Goal: Task Accomplishment & Management: Use online tool/utility

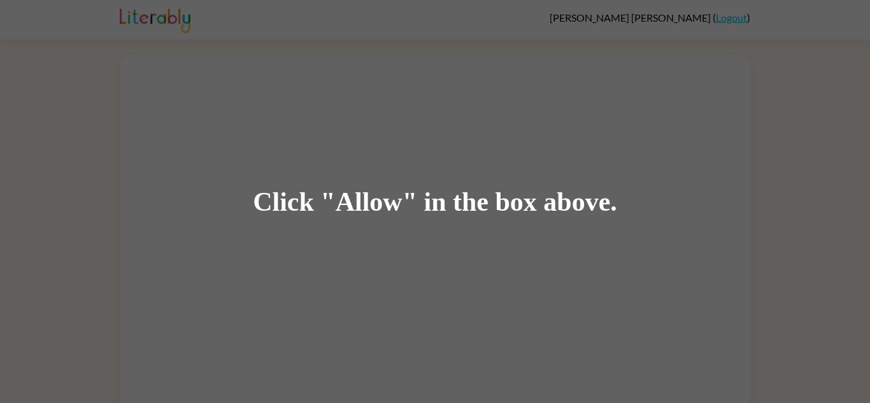
click at [399, 201] on div "Click "Allow" in the box above." at bounding box center [435, 201] width 364 height 29
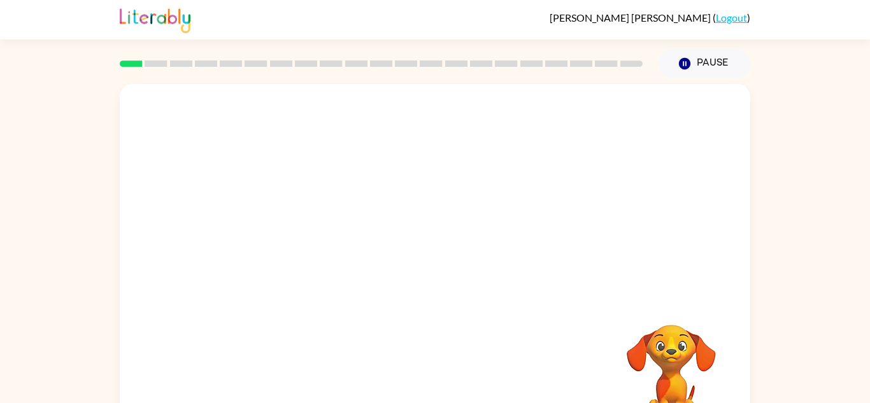
click at [801, 184] on div "Your browser must support playing .mp4 files to use Literably. Please try using…" at bounding box center [435, 262] width 870 height 369
click at [438, 261] on icon "button" at bounding box center [435, 272] width 22 height 22
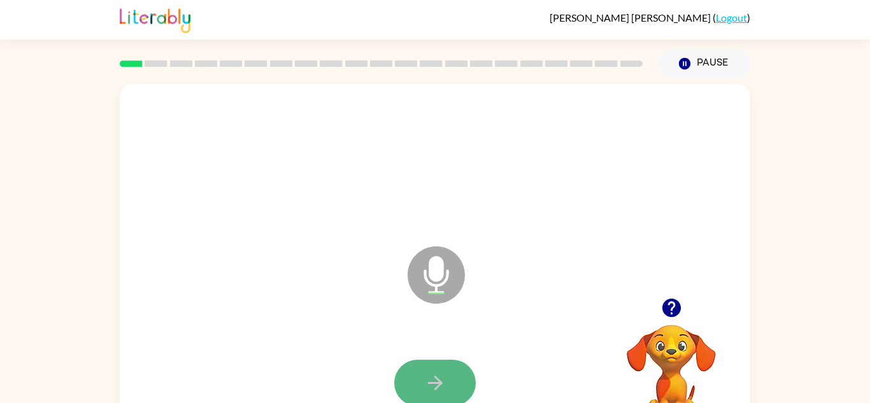
click at [417, 373] on button "button" at bounding box center [435, 383] width 82 height 46
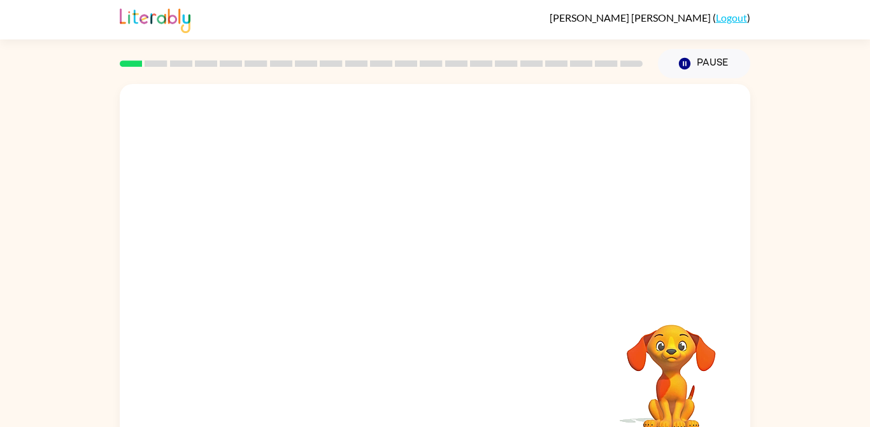
click at [692, 237] on div at bounding box center [435, 266] width 631 height 364
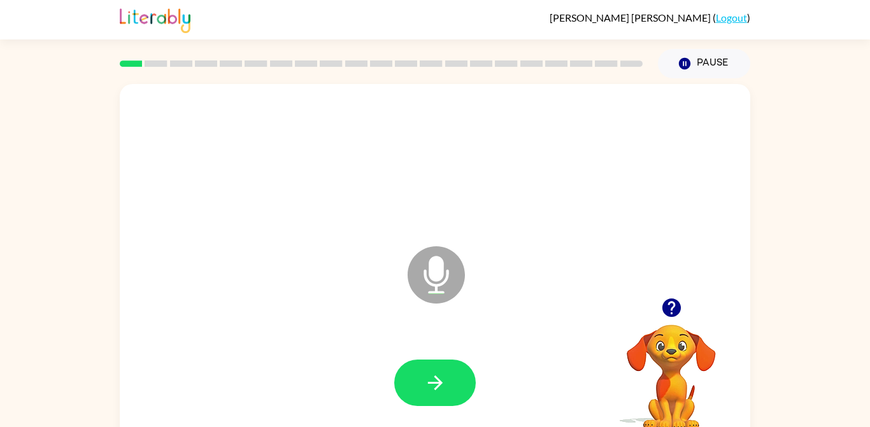
click at [439, 380] on icon "button" at bounding box center [435, 383] width 22 height 22
click at [435, 384] on icon "button" at bounding box center [435, 383] width 22 height 22
click at [415, 394] on button "button" at bounding box center [435, 383] width 82 height 46
click at [435, 372] on icon "button" at bounding box center [435, 383] width 22 height 22
click at [436, 388] on icon "button" at bounding box center [434, 383] width 15 height 15
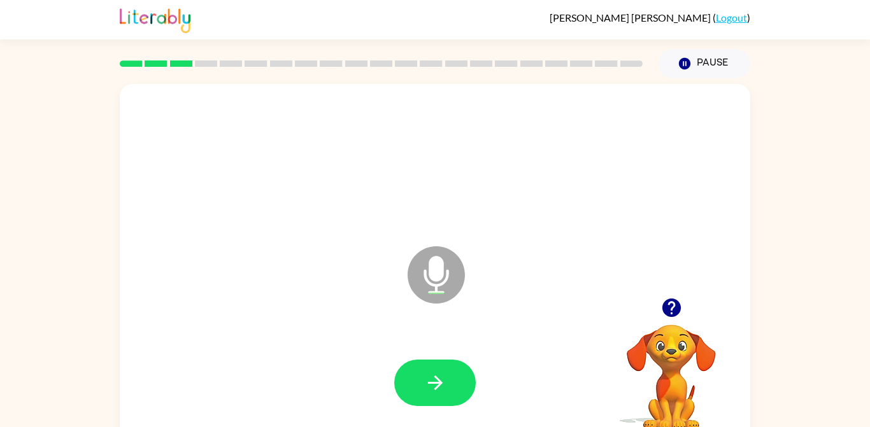
click at [434, 369] on button "button" at bounding box center [435, 383] width 82 height 46
click at [434, 385] on icon "button" at bounding box center [435, 383] width 22 height 22
click at [435, 385] on icon "button" at bounding box center [435, 383] width 22 height 22
click at [424, 390] on icon "button" at bounding box center [435, 383] width 22 height 22
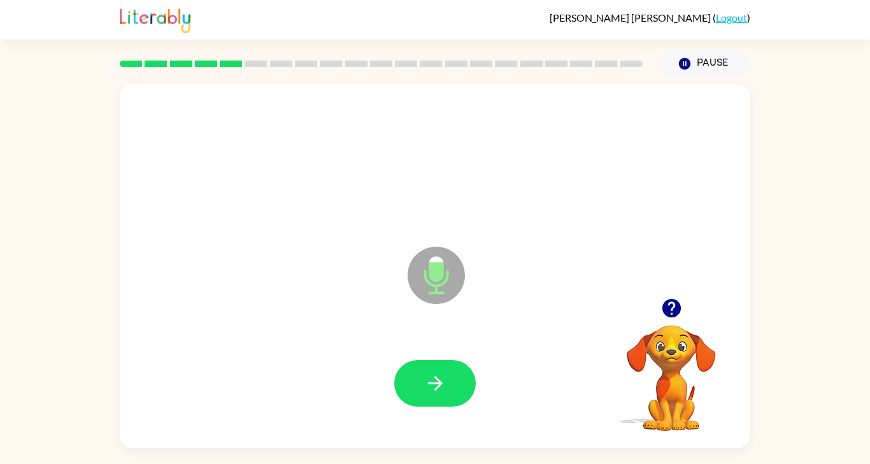
scroll to position [6, 0]
click at [434, 389] on icon "button" at bounding box center [435, 383] width 22 height 22
click at [427, 390] on icon "button" at bounding box center [435, 383] width 22 height 22
click at [443, 382] on icon "button" at bounding box center [435, 383] width 22 height 22
click at [431, 378] on icon "button" at bounding box center [435, 383] width 22 height 22
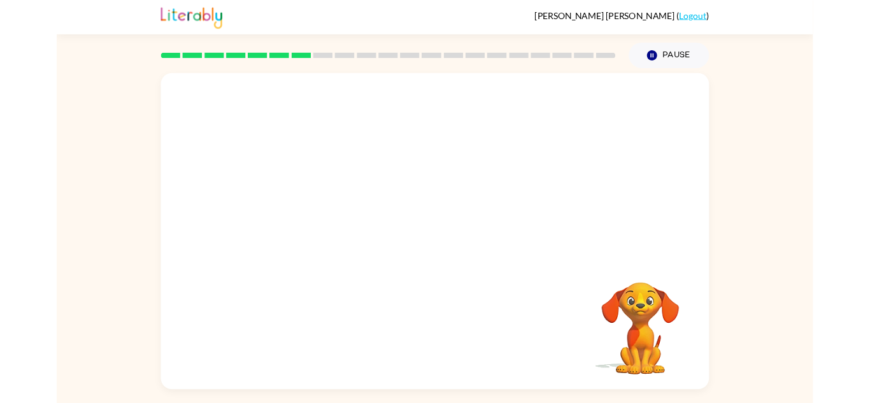
scroll to position [0, 0]
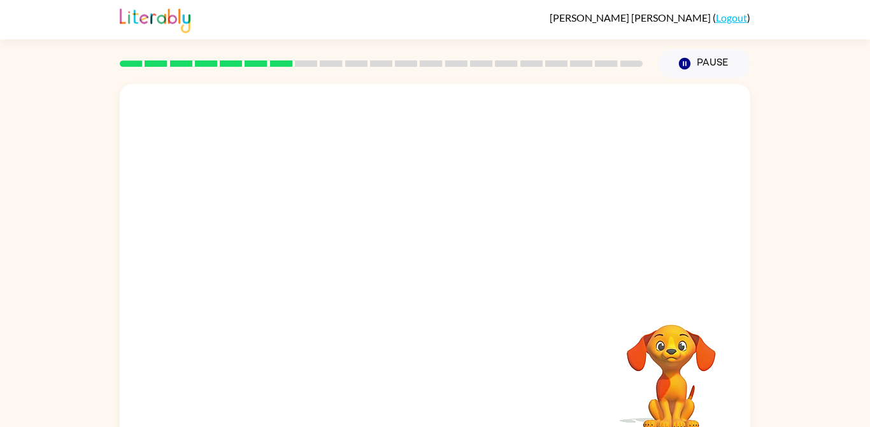
click at [14, 403] on div "Your browser must support playing .mp4 files to use Literably. Please try using…" at bounding box center [435, 262] width 870 height 369
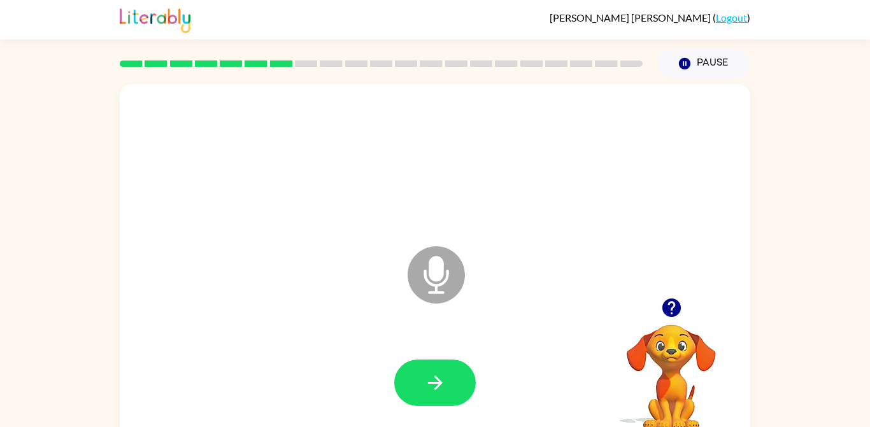
click at [420, 388] on button "button" at bounding box center [435, 383] width 82 height 46
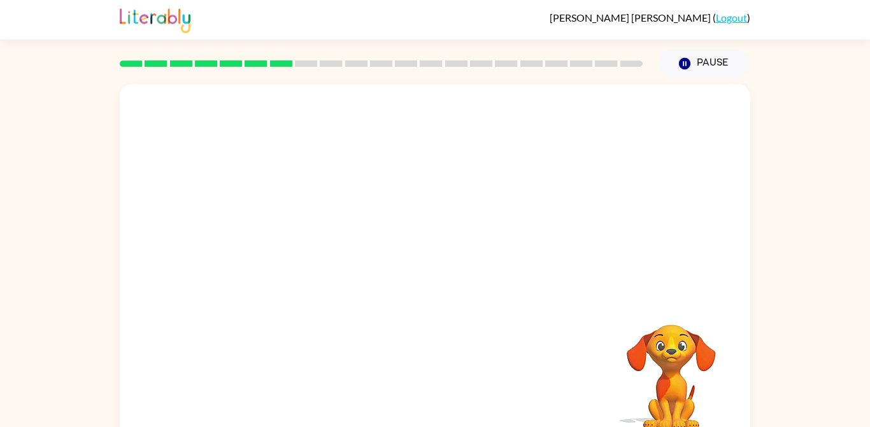
click at [525, 235] on div at bounding box center [404, 243] width 544 height 46
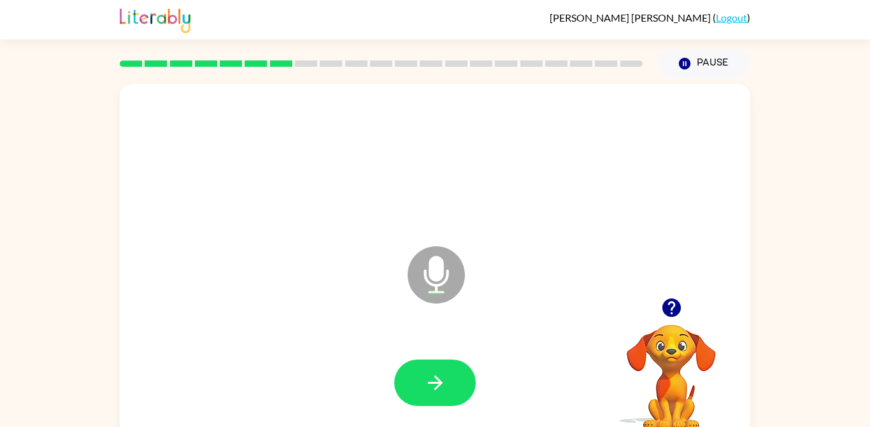
click at [435, 392] on icon "button" at bounding box center [435, 383] width 22 height 22
click at [420, 379] on button "button" at bounding box center [435, 383] width 82 height 46
click at [443, 395] on button "button" at bounding box center [435, 383] width 82 height 46
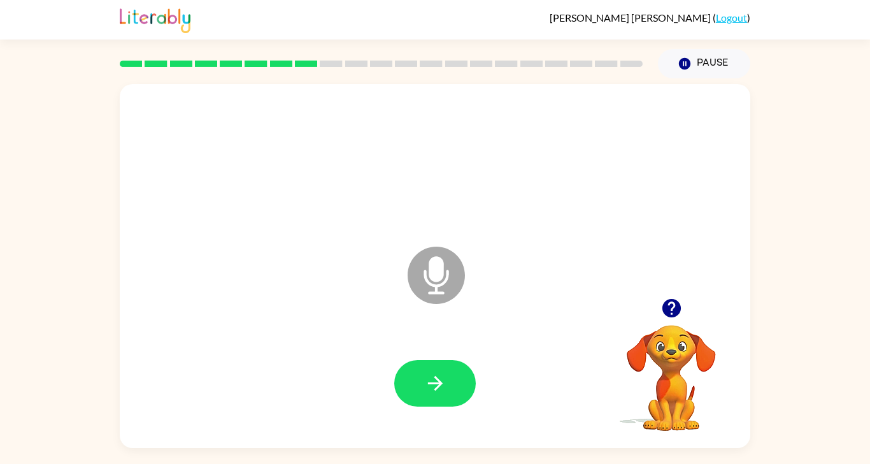
click at [456, 403] on button "button" at bounding box center [435, 383] width 82 height 46
click at [432, 389] on icon "button" at bounding box center [435, 383] width 22 height 22
click at [424, 403] on button "button" at bounding box center [435, 383] width 82 height 46
click at [451, 390] on button "button" at bounding box center [435, 383] width 82 height 46
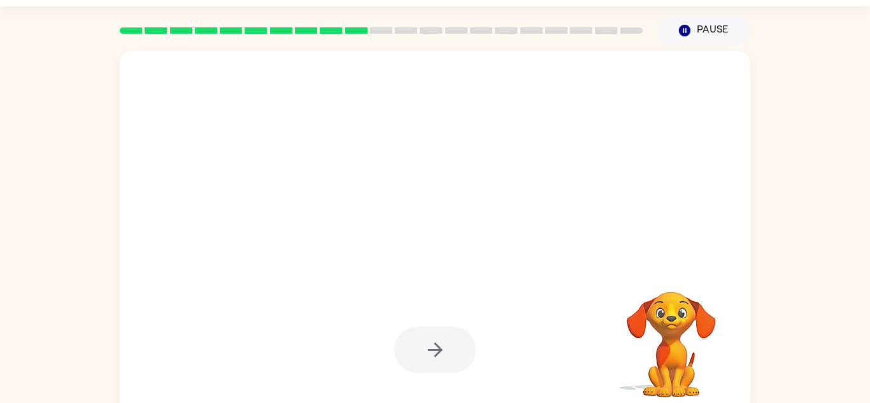
scroll to position [45, 0]
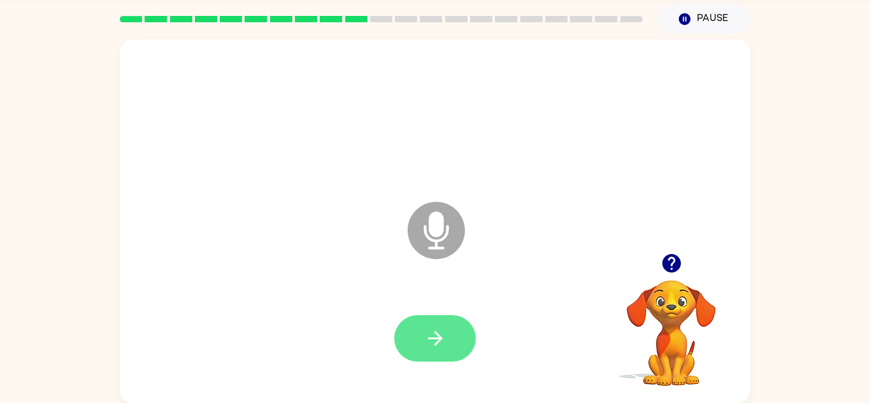
click at [447, 333] on button "button" at bounding box center [435, 338] width 82 height 46
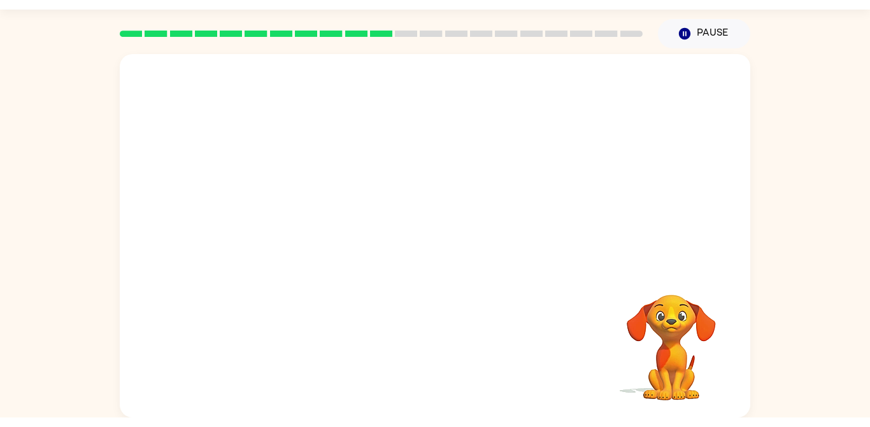
scroll to position [36, 0]
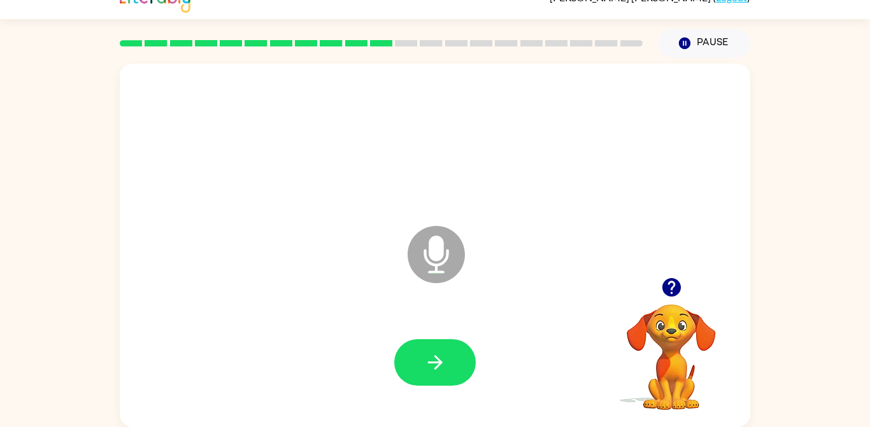
click at [439, 369] on button "button" at bounding box center [435, 362] width 82 height 46
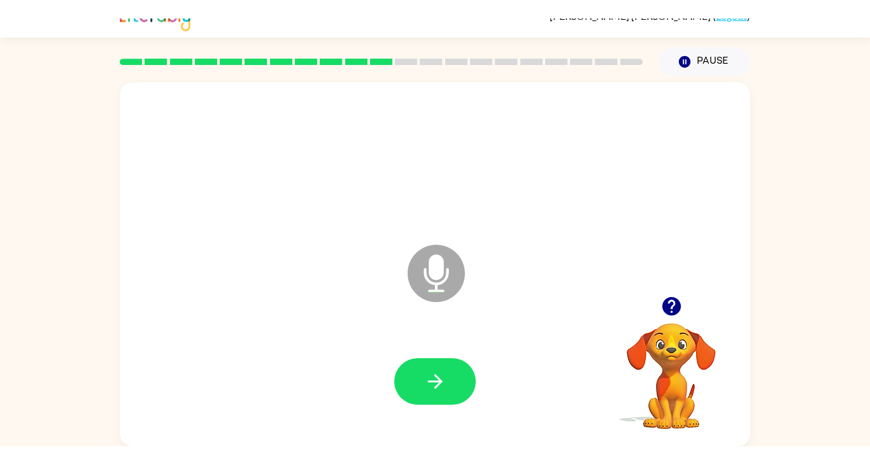
scroll to position [16, 0]
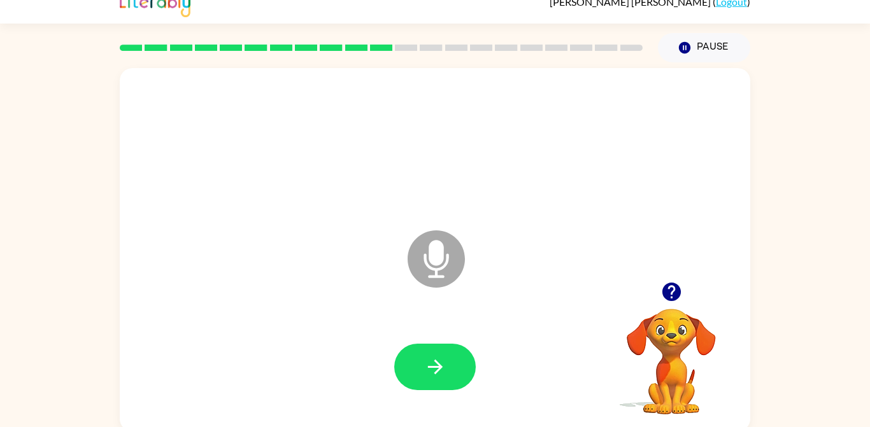
click at [426, 378] on button "button" at bounding box center [435, 367] width 82 height 46
click at [431, 353] on div at bounding box center [435, 367] width 82 height 46
click at [424, 383] on button "button" at bounding box center [435, 367] width 82 height 46
click at [446, 348] on button "button" at bounding box center [435, 367] width 82 height 46
click at [455, 373] on button "button" at bounding box center [435, 367] width 82 height 46
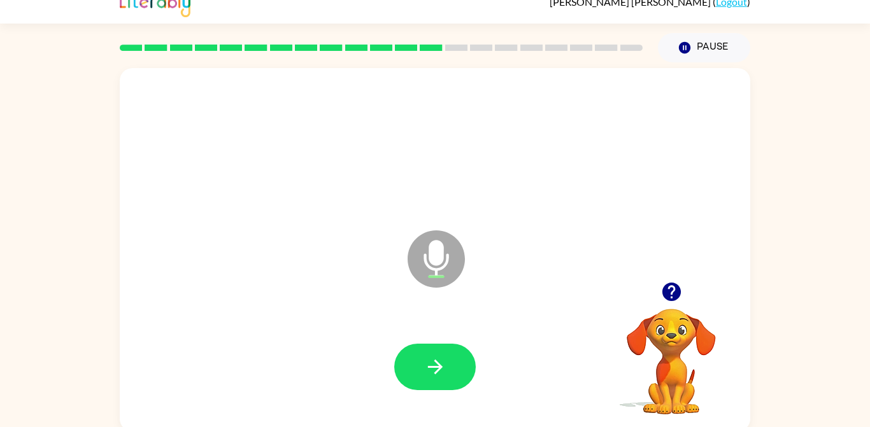
click at [428, 355] on button "button" at bounding box center [435, 367] width 82 height 46
click at [432, 378] on button "button" at bounding box center [435, 367] width 82 height 46
click at [434, 375] on icon "button" at bounding box center [435, 367] width 22 height 22
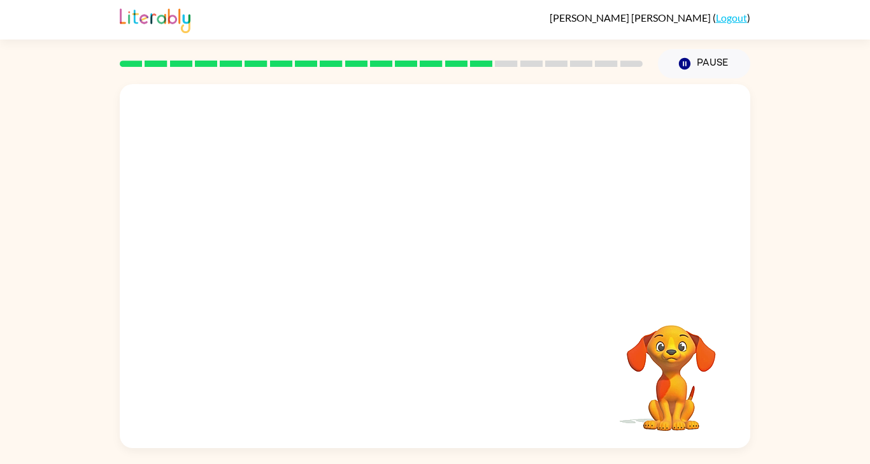
scroll to position [33, 0]
click at [861, 0] on div "[PERSON_NAME] ( Logout )" at bounding box center [435, 19] width 870 height 39
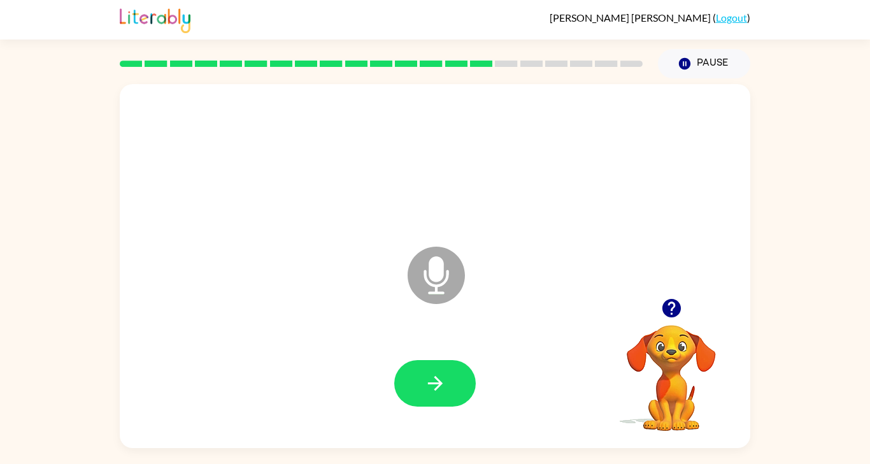
click at [670, 299] on icon "button" at bounding box center [671, 308] width 18 height 18
click at [434, 372] on icon "button" at bounding box center [435, 383] width 22 height 22
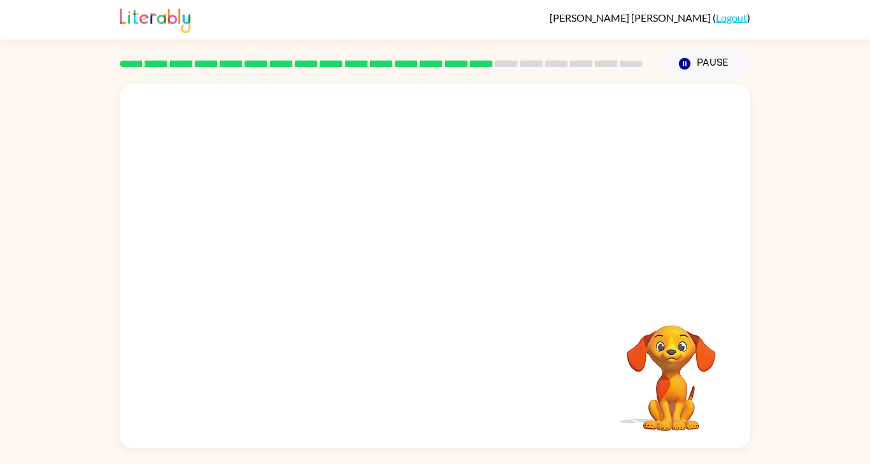
click at [698, 305] on video "Your browser must support playing .mp4 files to use Literably. Please try using…" at bounding box center [671, 368] width 127 height 127
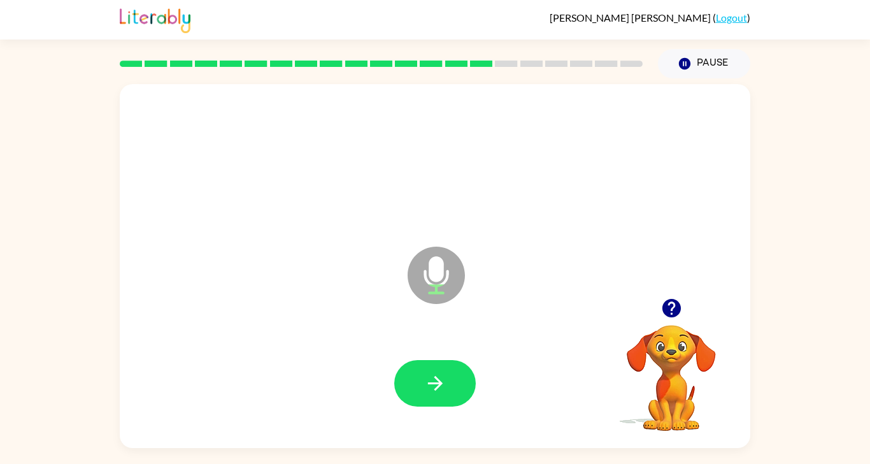
click at [446, 373] on button "button" at bounding box center [435, 383] width 82 height 46
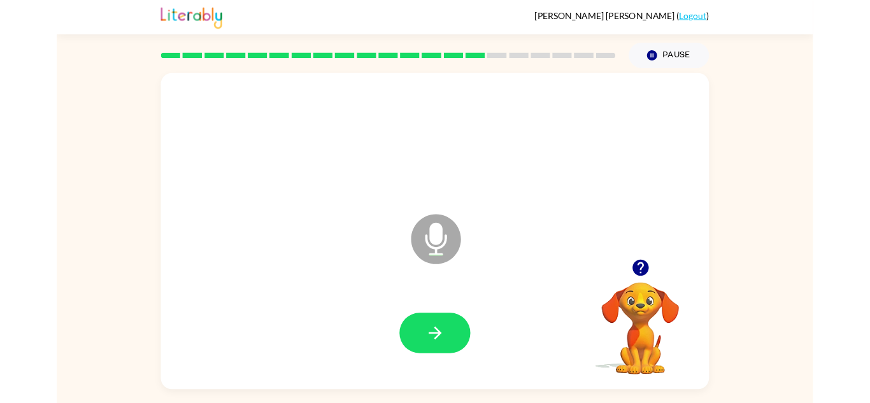
scroll to position [36, 0]
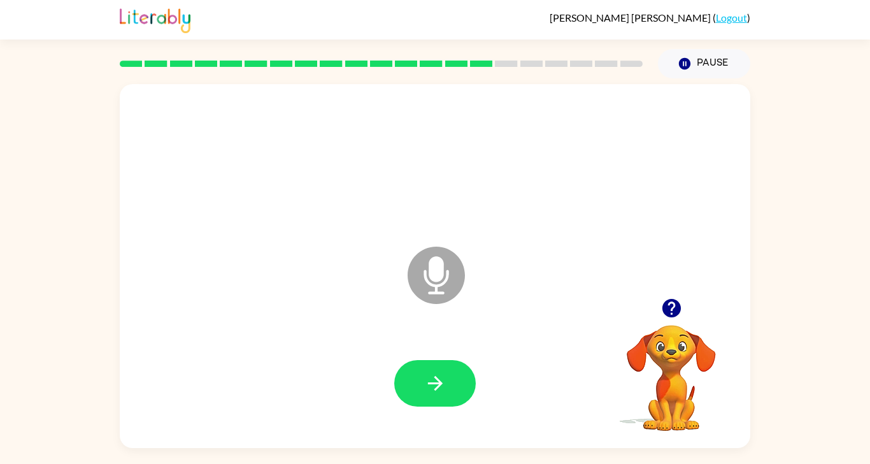
click at [438, 360] on button "button" at bounding box center [435, 383] width 82 height 46
click at [431, 371] on button "button" at bounding box center [435, 383] width 82 height 46
click at [431, 369] on button "button" at bounding box center [435, 383] width 82 height 46
click at [439, 376] on icon "button" at bounding box center [434, 383] width 15 height 15
click at [443, 372] on icon "button" at bounding box center [435, 383] width 22 height 22
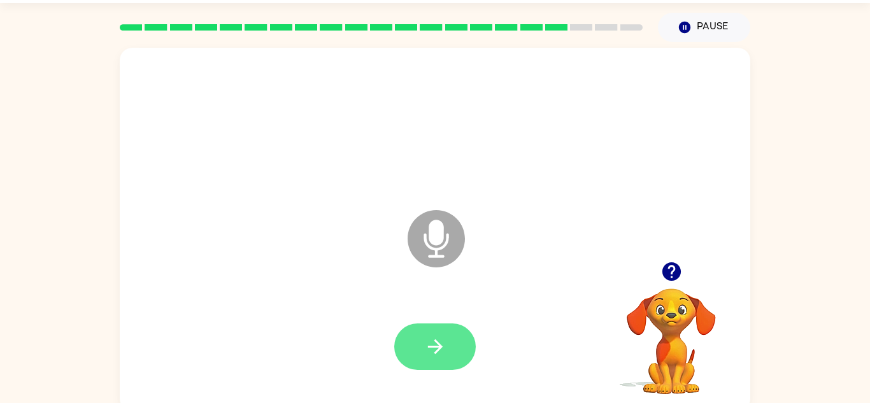
click at [422, 359] on button "button" at bounding box center [435, 347] width 82 height 46
click at [438, 326] on button "button" at bounding box center [435, 347] width 82 height 46
click at [453, 355] on button "button" at bounding box center [435, 347] width 82 height 46
click at [454, 350] on button "button" at bounding box center [435, 347] width 82 height 46
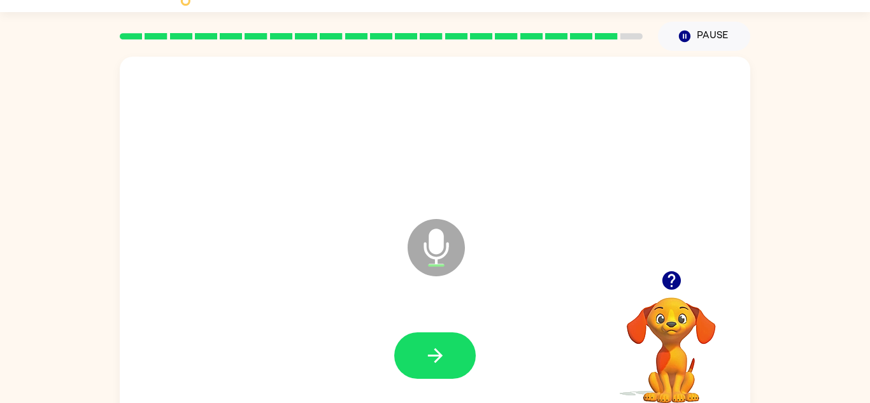
scroll to position [8, 0]
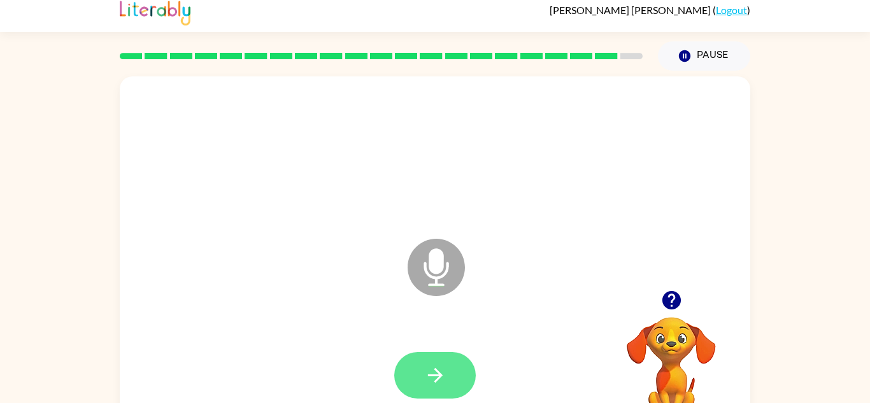
click at [439, 372] on icon "button" at bounding box center [435, 375] width 22 height 22
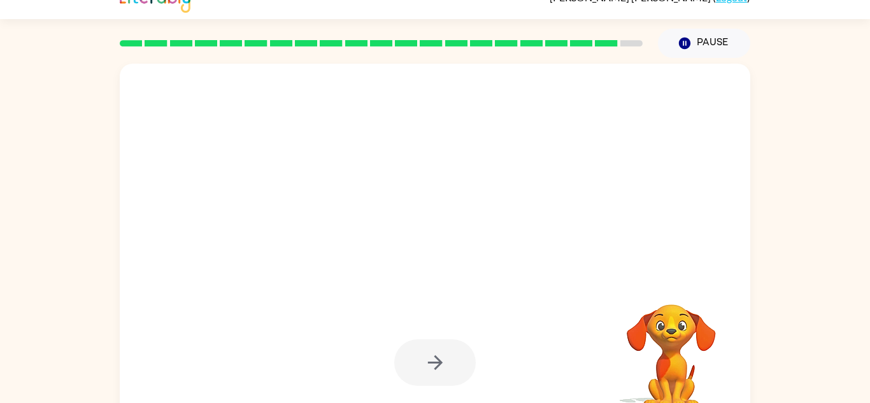
scroll to position [45, 0]
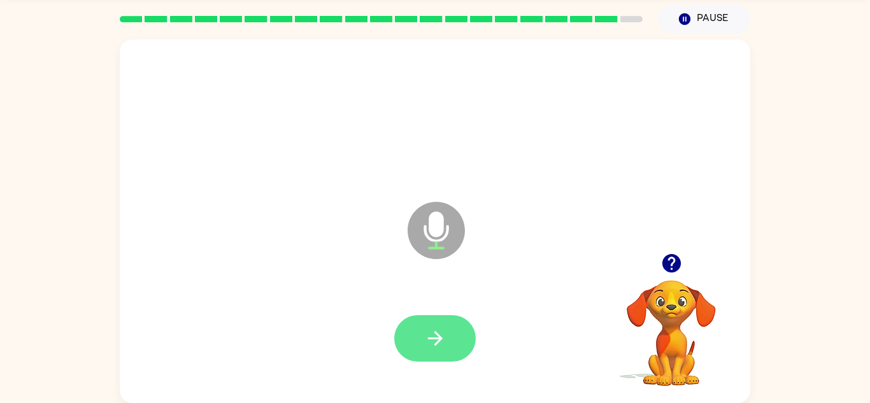
click at [448, 332] on button "button" at bounding box center [435, 338] width 82 height 46
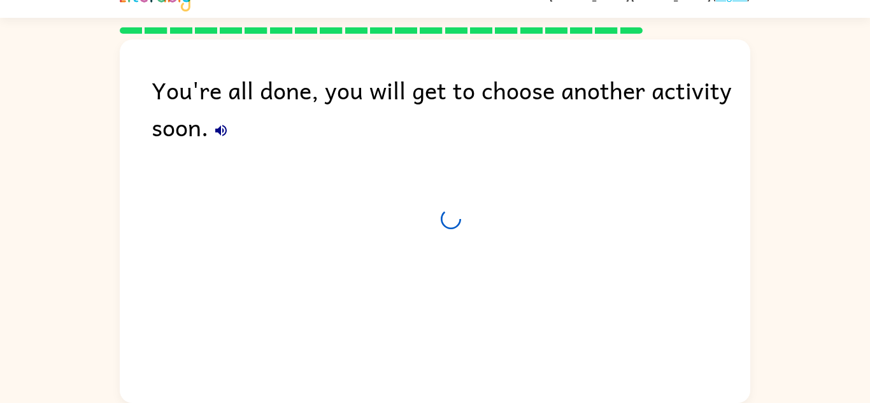
scroll to position [22, 0]
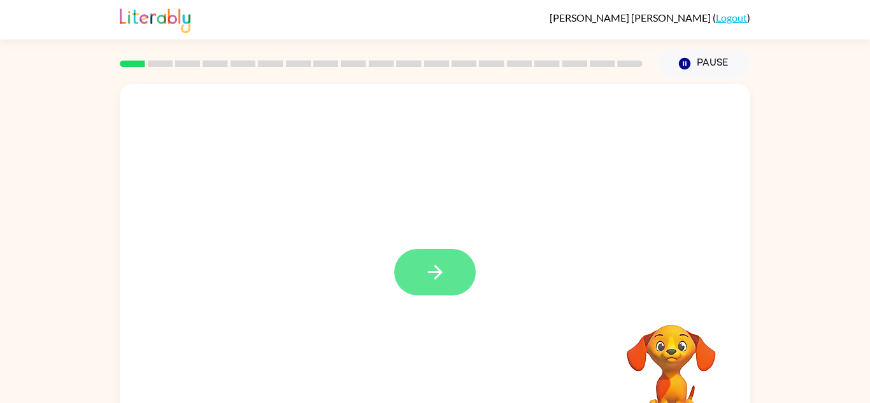
click at [428, 281] on icon "button" at bounding box center [435, 272] width 22 height 22
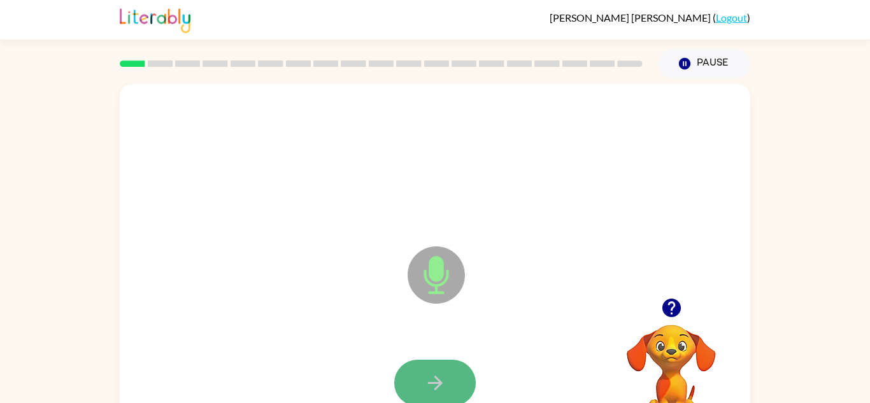
click at [412, 385] on button "button" at bounding box center [435, 383] width 82 height 46
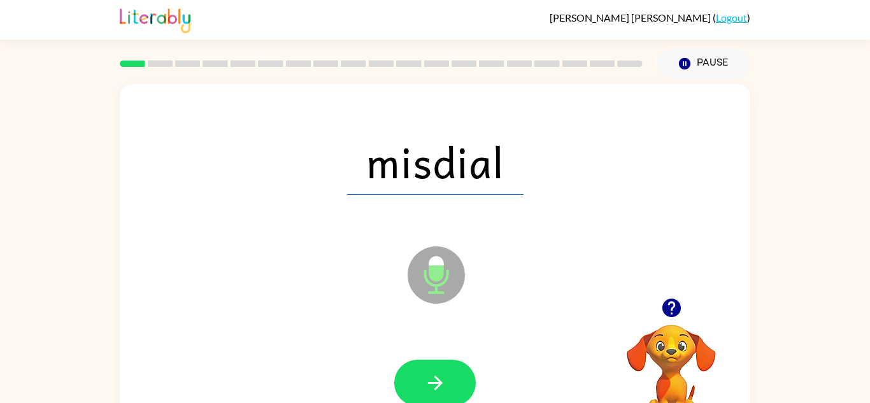
click at [427, 378] on icon "button" at bounding box center [435, 383] width 22 height 22
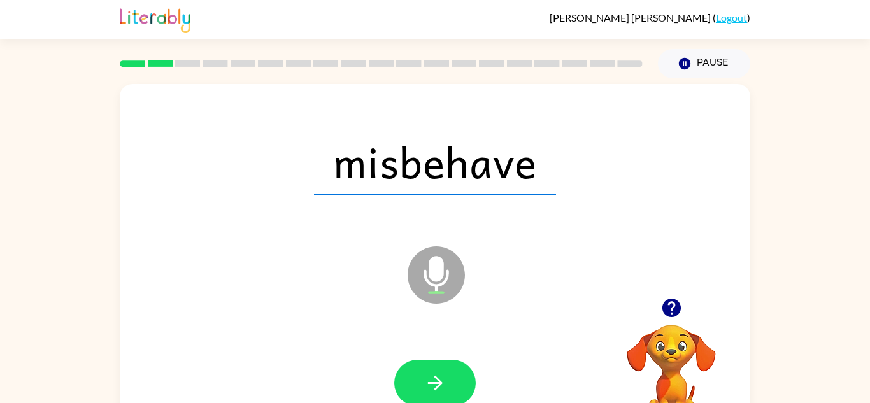
click at [433, 270] on icon "Microphone The Microphone is here when it is your turn to talk" at bounding box center [499, 291] width 191 height 96
click at [546, 272] on icon "Microphone The Microphone is here when it is your turn to talk" at bounding box center [499, 291] width 191 height 96
click at [446, 383] on button "button" at bounding box center [435, 383] width 82 height 46
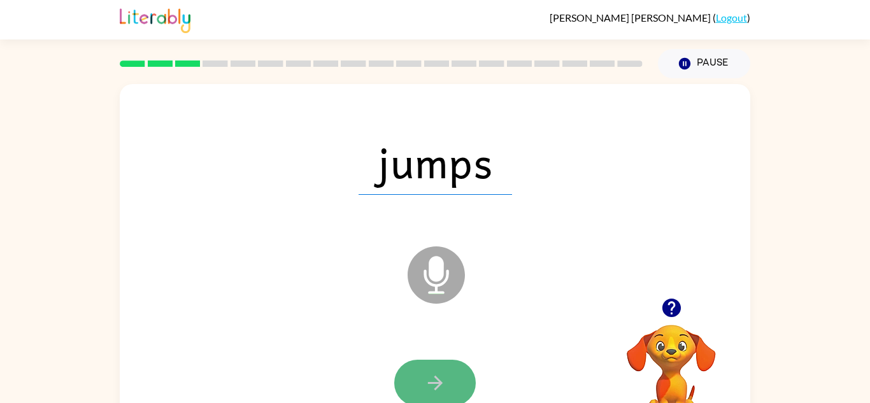
click at [449, 383] on button "button" at bounding box center [435, 383] width 82 height 46
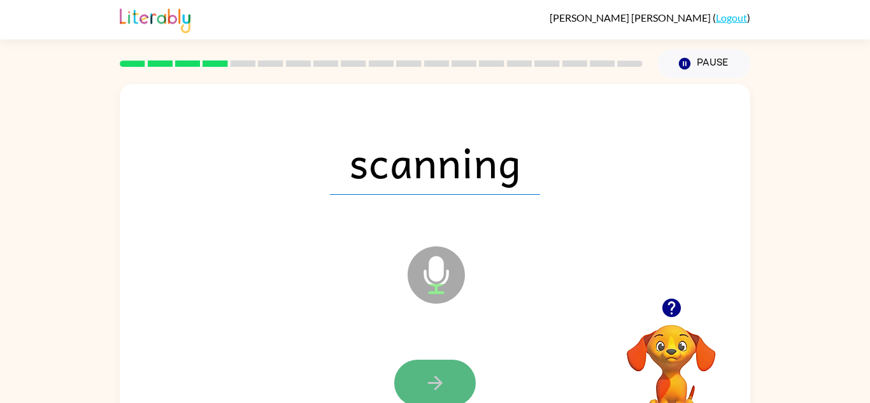
click at [429, 383] on icon "button" at bounding box center [434, 383] width 15 height 15
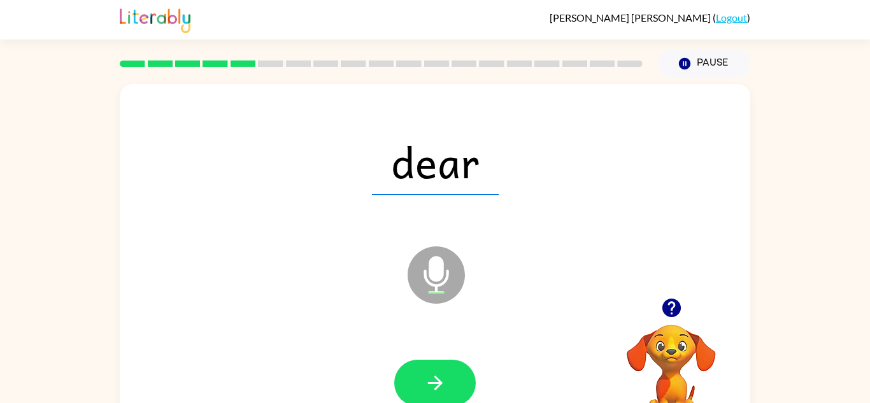
click at [446, 317] on icon "Microphone The Microphone is here when it is your turn to talk" at bounding box center [499, 291] width 191 height 96
click at [445, 369] on button "button" at bounding box center [435, 383] width 82 height 46
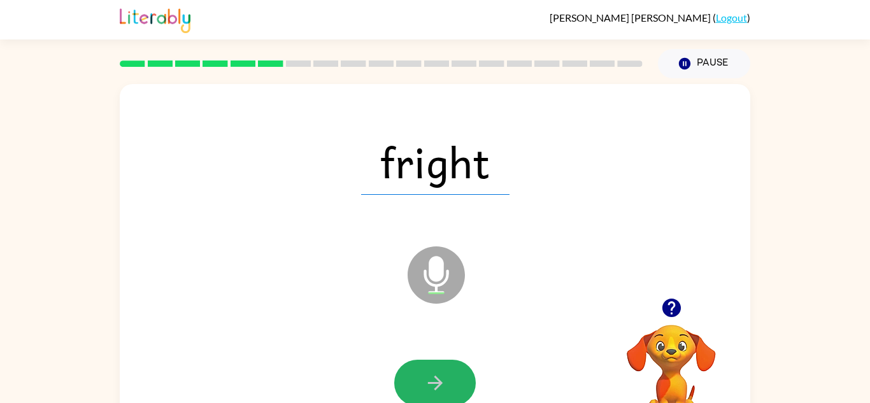
click at [445, 369] on button "button" at bounding box center [435, 383] width 82 height 46
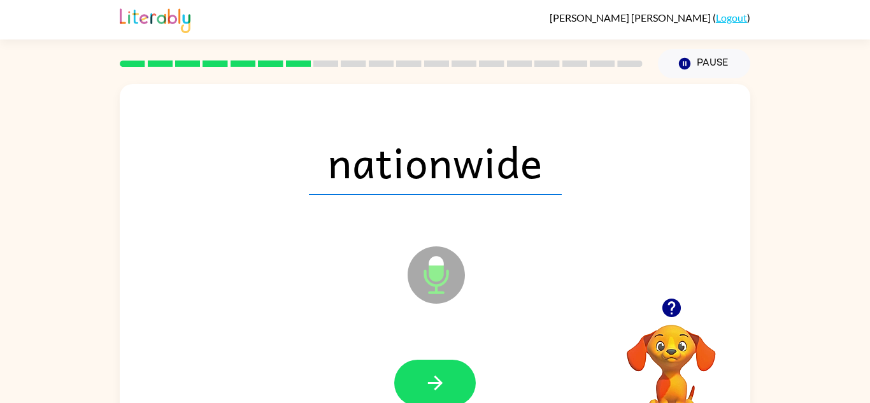
click at [445, 369] on button "button" at bounding box center [435, 383] width 82 height 46
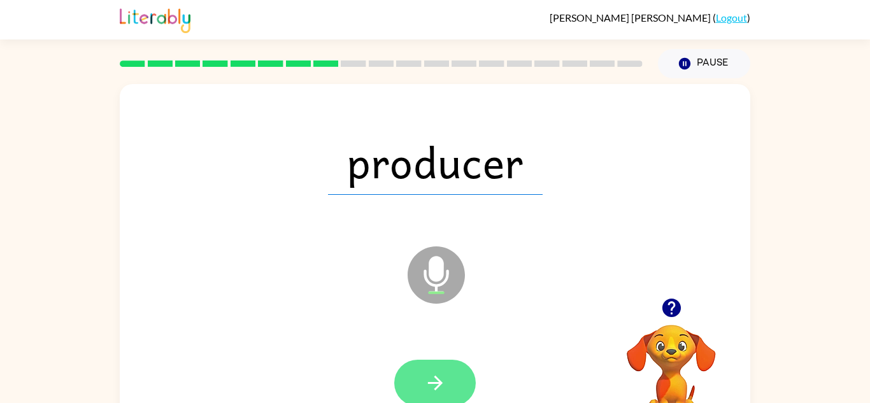
click at [424, 374] on icon "button" at bounding box center [435, 383] width 22 height 22
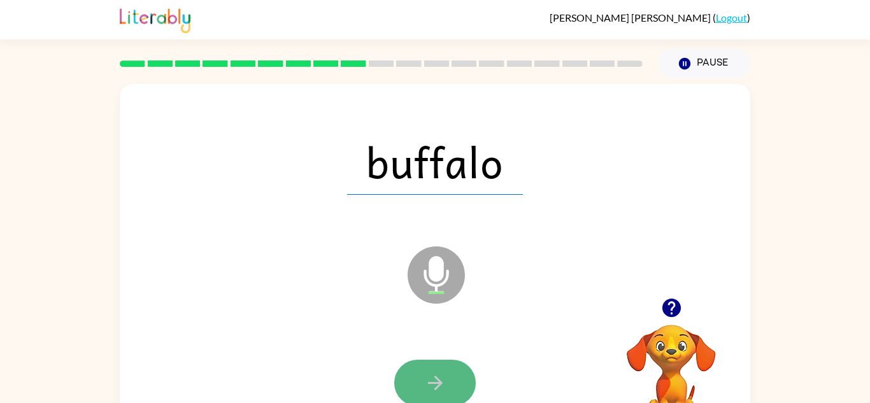
click at [426, 381] on icon "button" at bounding box center [435, 383] width 22 height 22
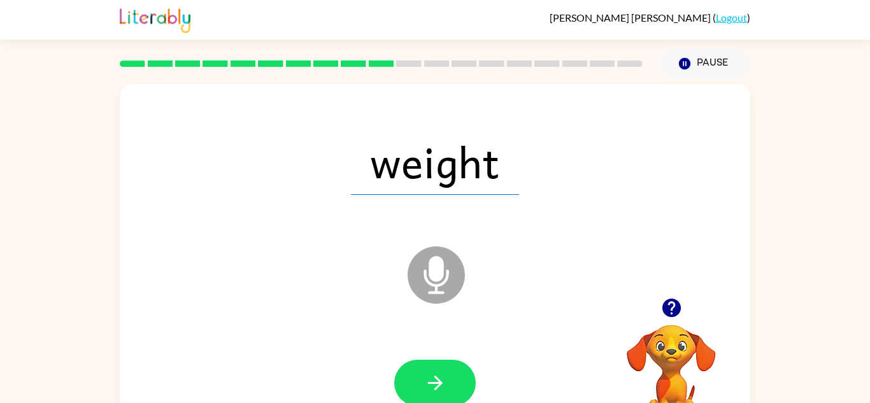
click at [426, 380] on icon "button" at bounding box center [435, 383] width 22 height 22
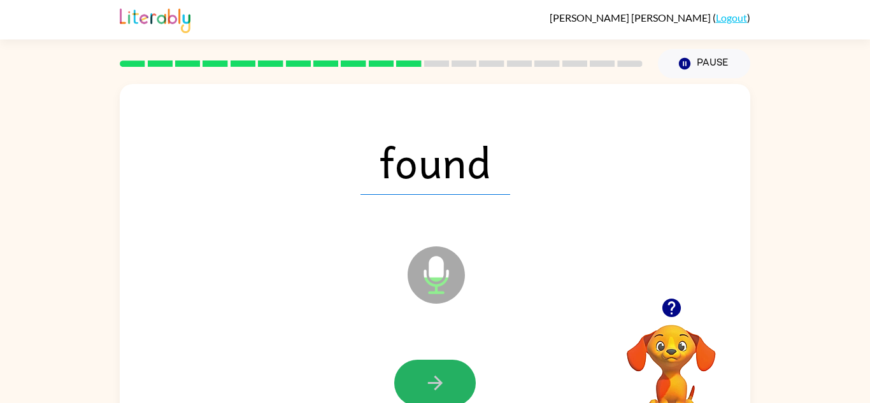
click at [426, 380] on icon "button" at bounding box center [435, 383] width 22 height 22
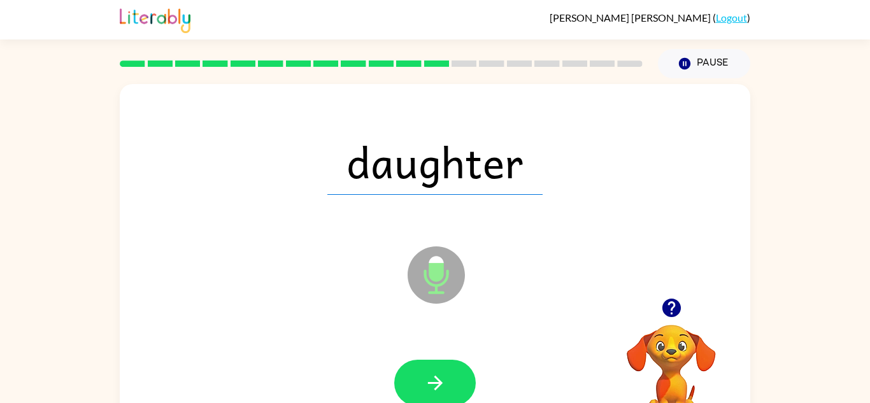
click at [426, 380] on icon "button" at bounding box center [435, 383] width 22 height 22
click at [426, 380] on div at bounding box center [435, 383] width 82 height 46
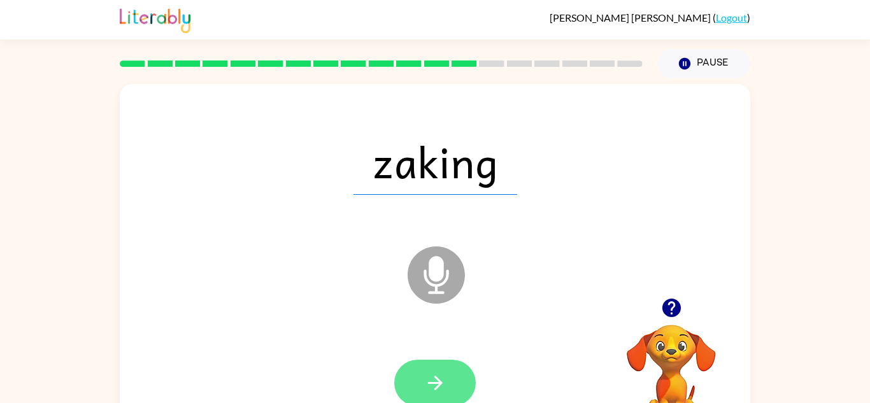
click at [431, 388] on icon "button" at bounding box center [435, 383] width 22 height 22
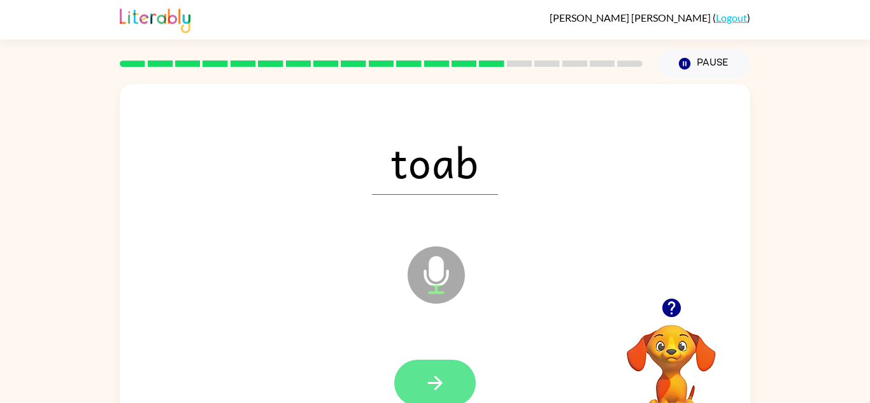
click at [439, 387] on icon "button" at bounding box center [435, 383] width 22 height 22
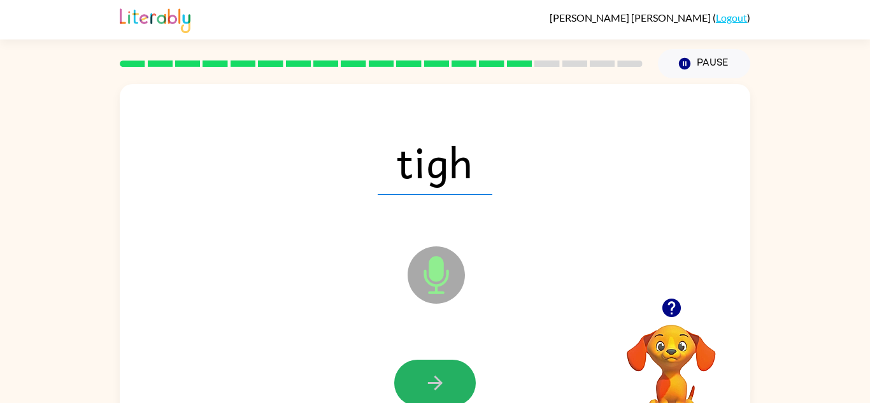
click at [440, 387] on icon "button" at bounding box center [435, 383] width 22 height 22
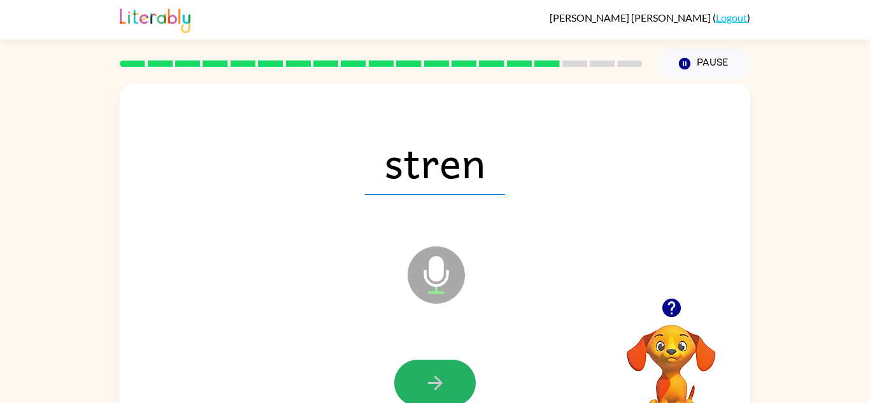
click at [440, 387] on icon "button" at bounding box center [435, 383] width 22 height 22
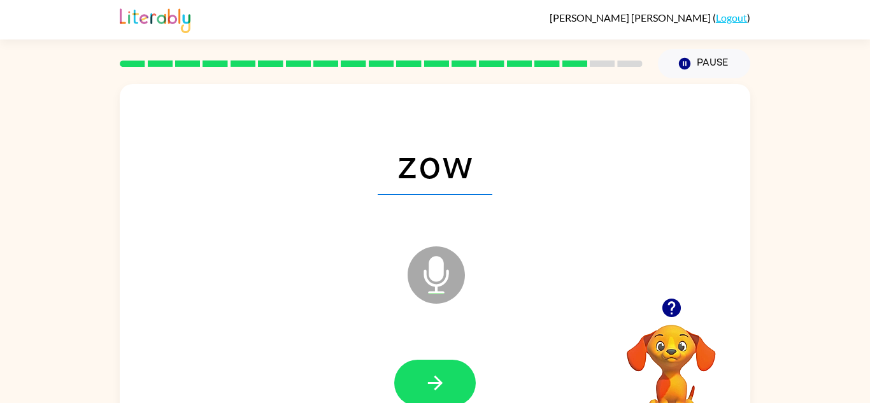
click at [440, 387] on icon "button" at bounding box center [435, 383] width 22 height 22
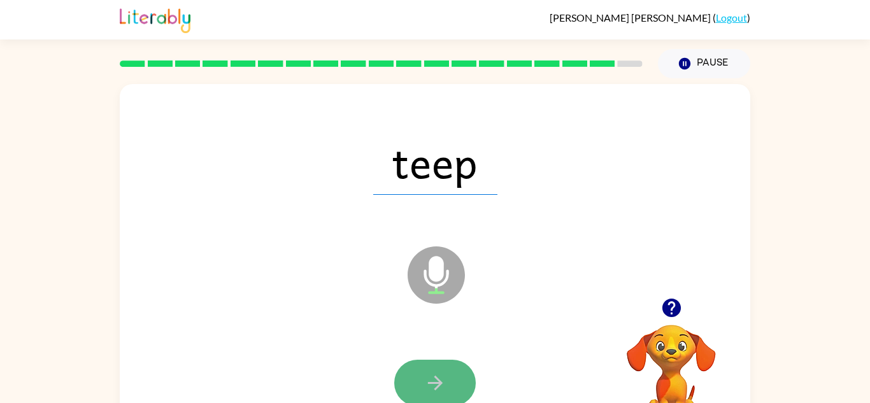
click at [441, 387] on icon "button" at bounding box center [435, 383] width 22 height 22
click at [441, 387] on div at bounding box center [435, 383] width 82 height 46
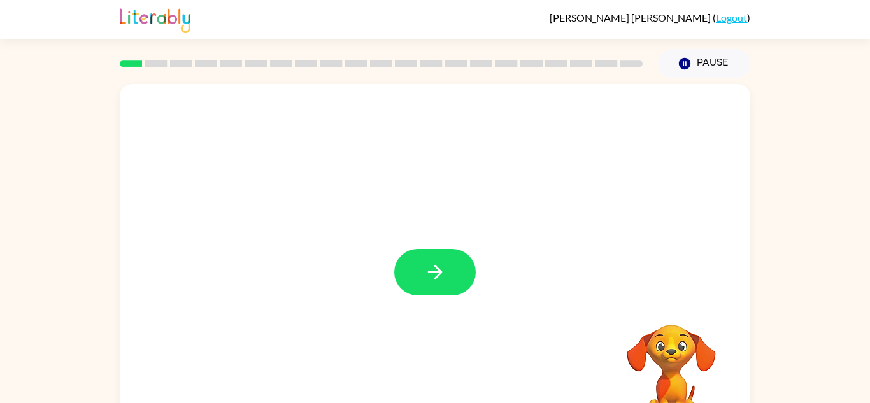
click at [446, 245] on div at bounding box center [435, 266] width 631 height 364
click at [445, 286] on button "button" at bounding box center [435, 272] width 82 height 46
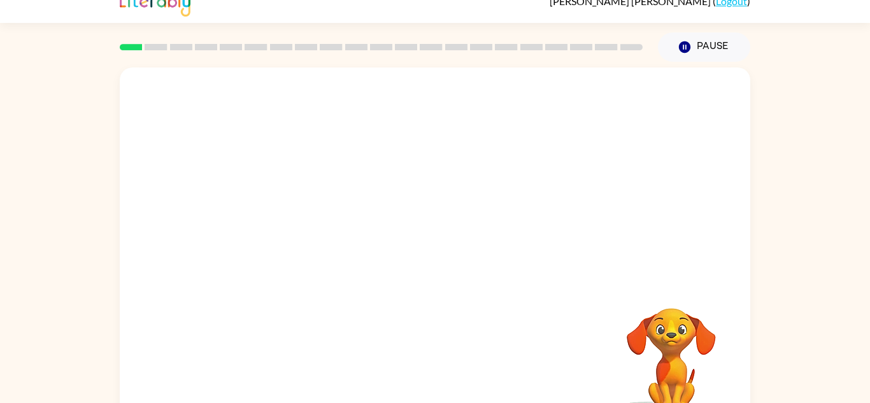
scroll to position [34, 0]
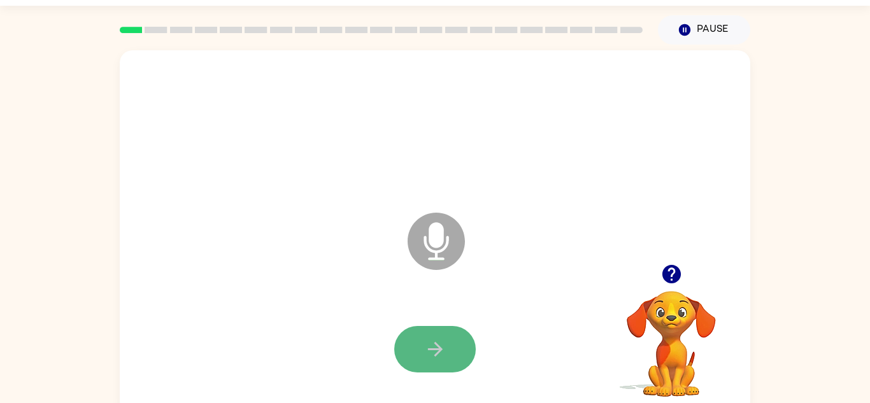
click at [464, 359] on button "button" at bounding box center [435, 349] width 82 height 46
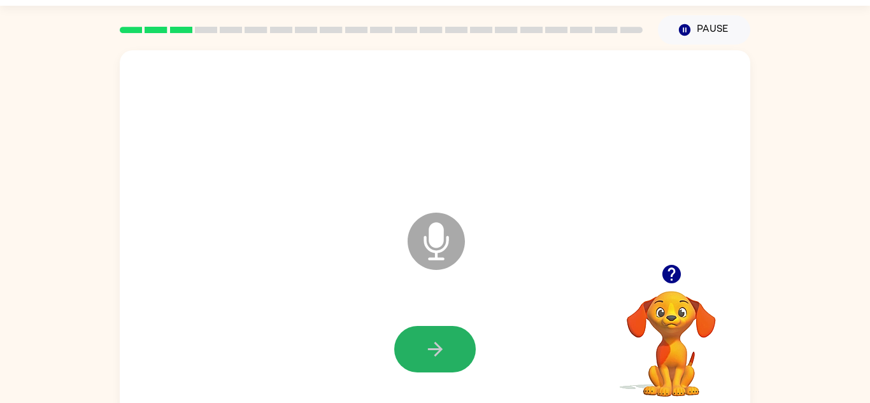
click at [464, 359] on button "button" at bounding box center [435, 349] width 82 height 46
click at [466, 357] on button "button" at bounding box center [435, 349] width 82 height 46
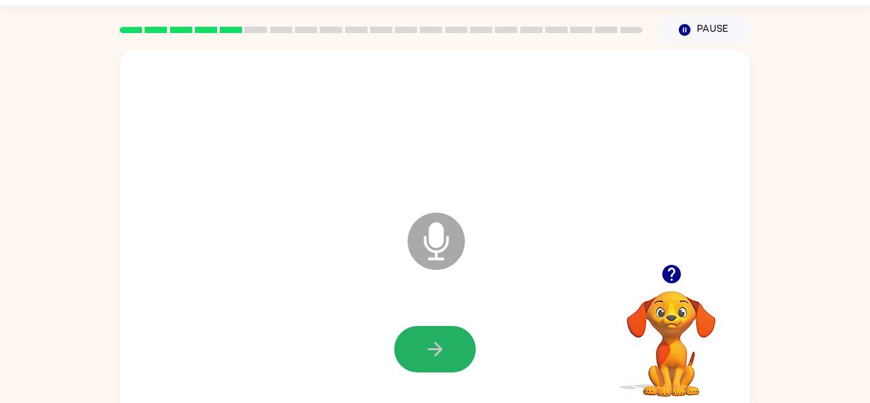
click at [466, 357] on button "button" at bounding box center [435, 349] width 82 height 46
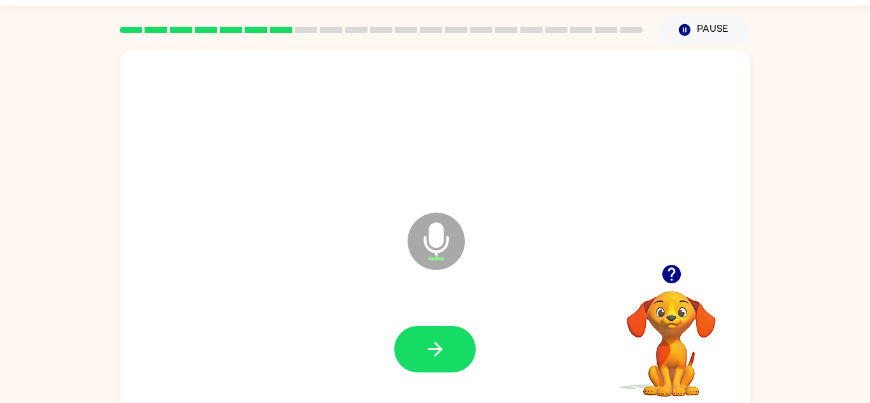
click at [466, 357] on button "button" at bounding box center [435, 349] width 82 height 46
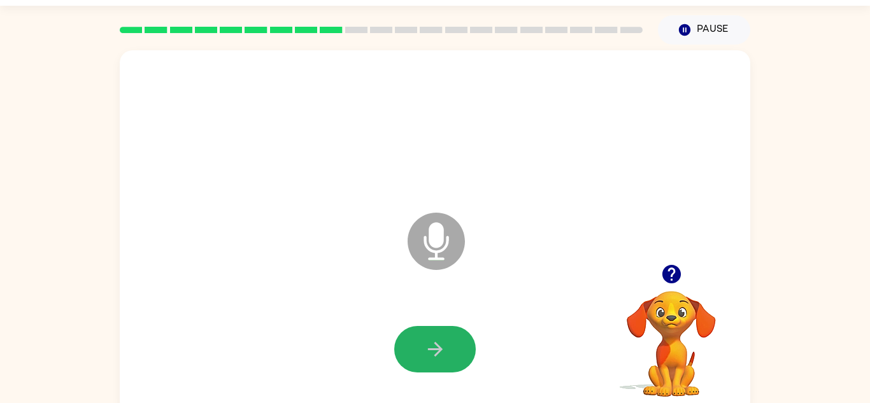
click at [466, 357] on button "button" at bounding box center [435, 349] width 82 height 46
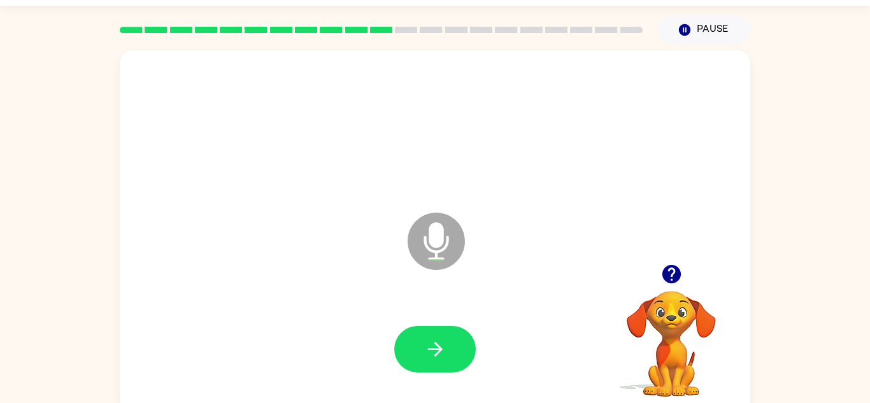
click at [466, 357] on button "button" at bounding box center [435, 349] width 82 height 46
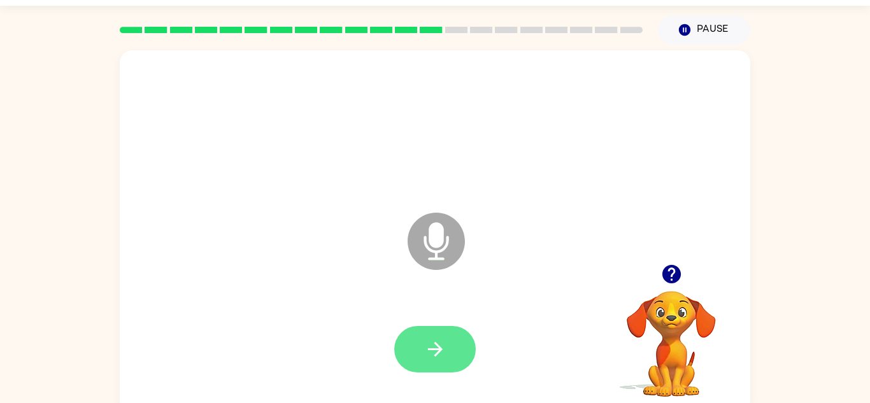
click at [464, 358] on button "button" at bounding box center [435, 349] width 82 height 46
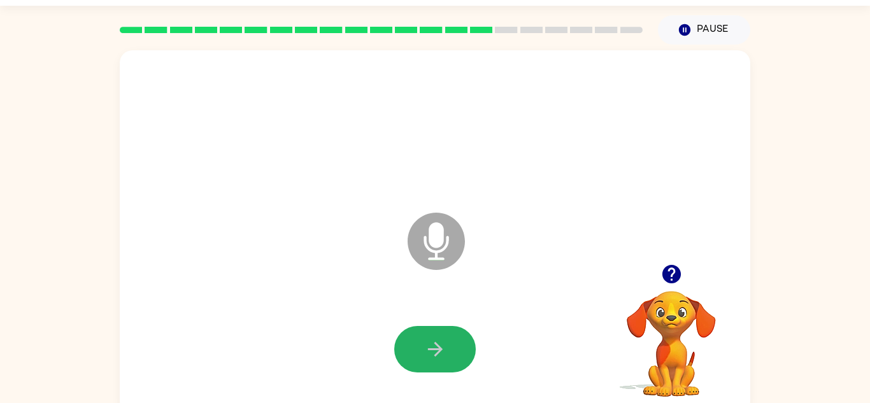
click at [464, 358] on button "button" at bounding box center [435, 349] width 82 height 46
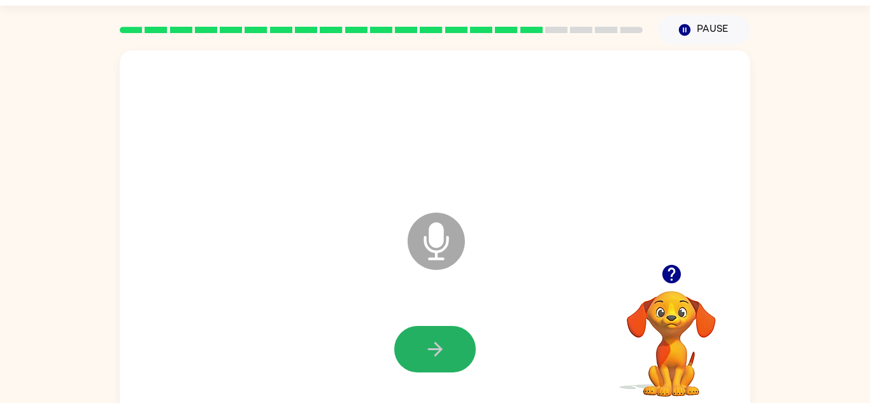
click at [464, 358] on button "button" at bounding box center [435, 349] width 82 height 46
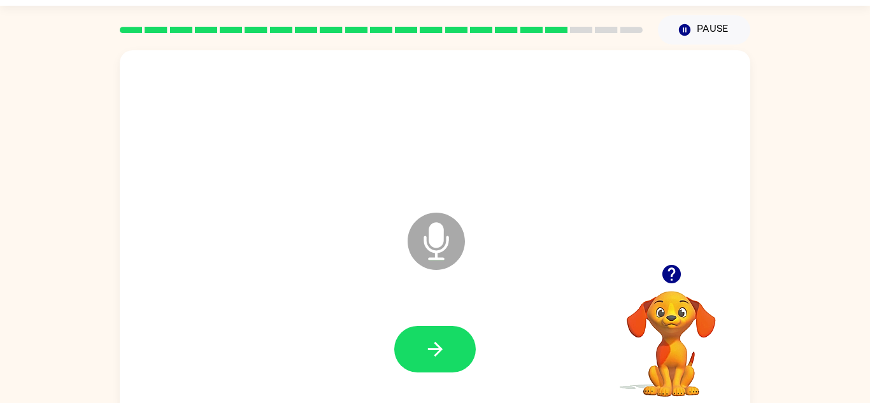
click at [464, 358] on button "button" at bounding box center [435, 349] width 82 height 46
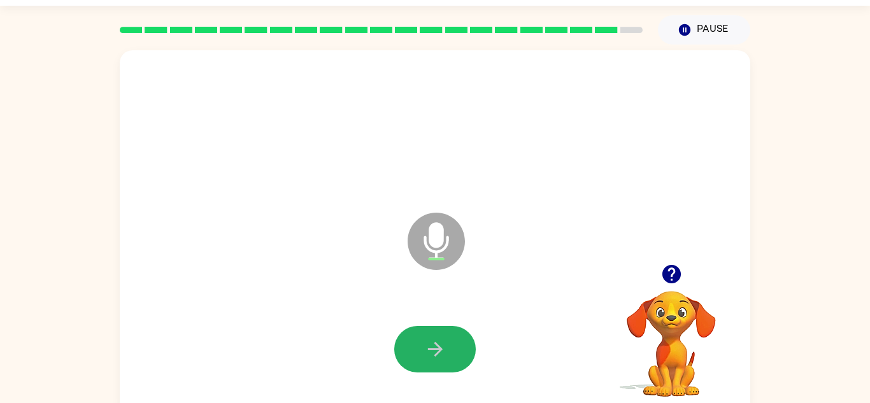
click at [464, 358] on button "button" at bounding box center [435, 349] width 82 height 46
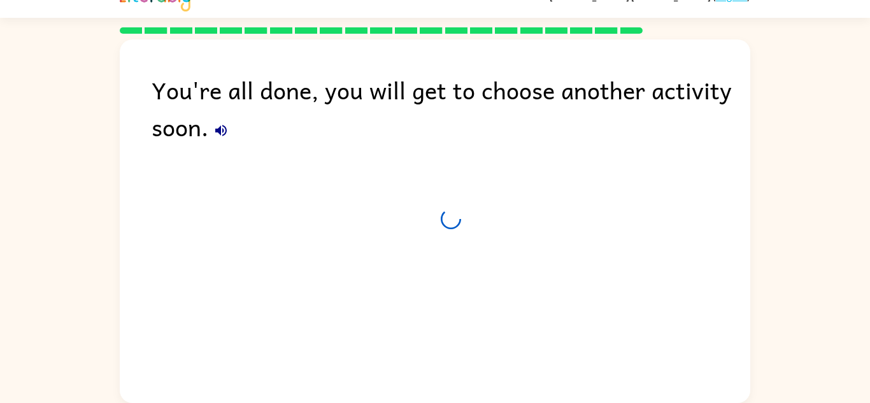
scroll to position [22, 0]
